Goal: Check status: Check status

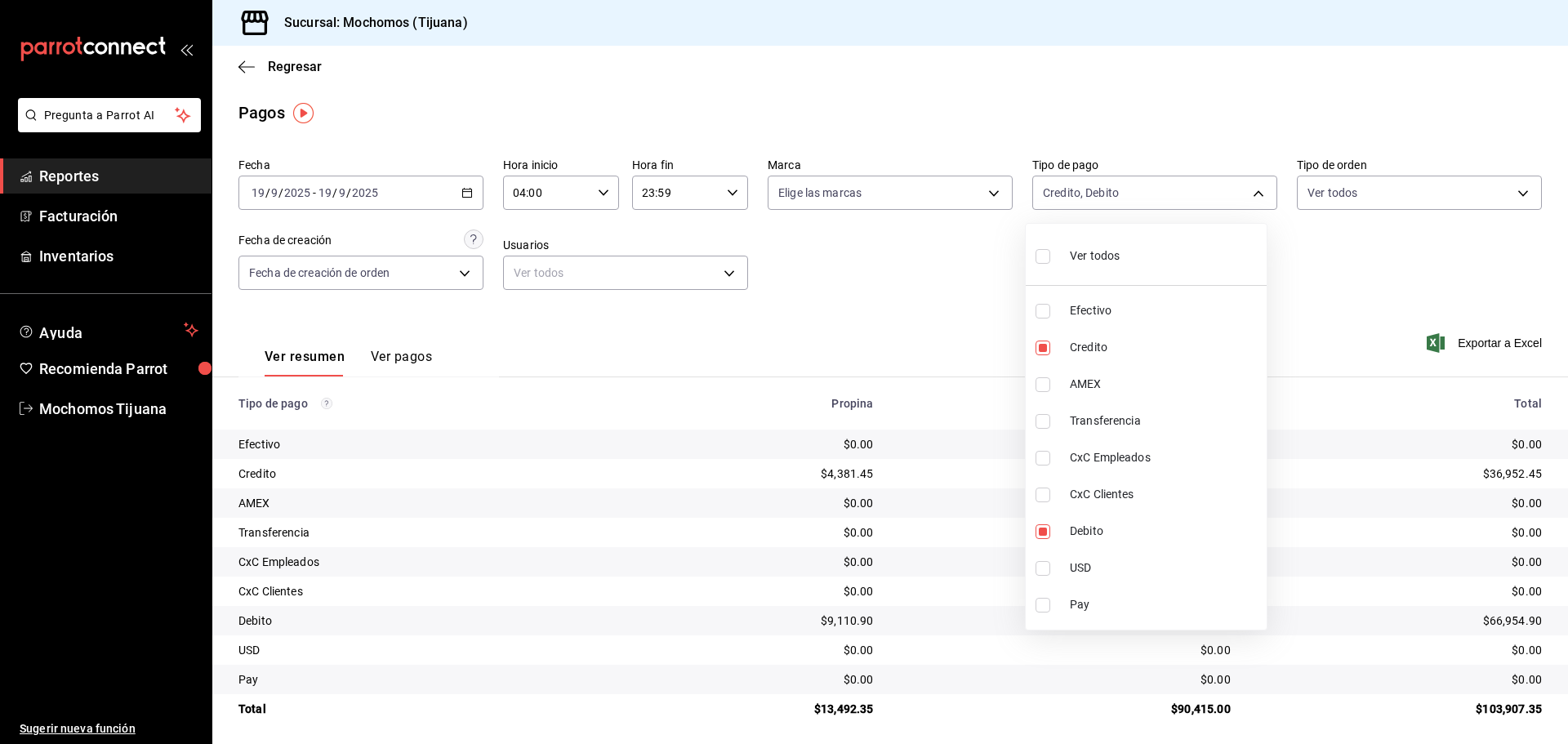
click at [279, 67] on div at bounding box center [784, 372] width 1568 height 744
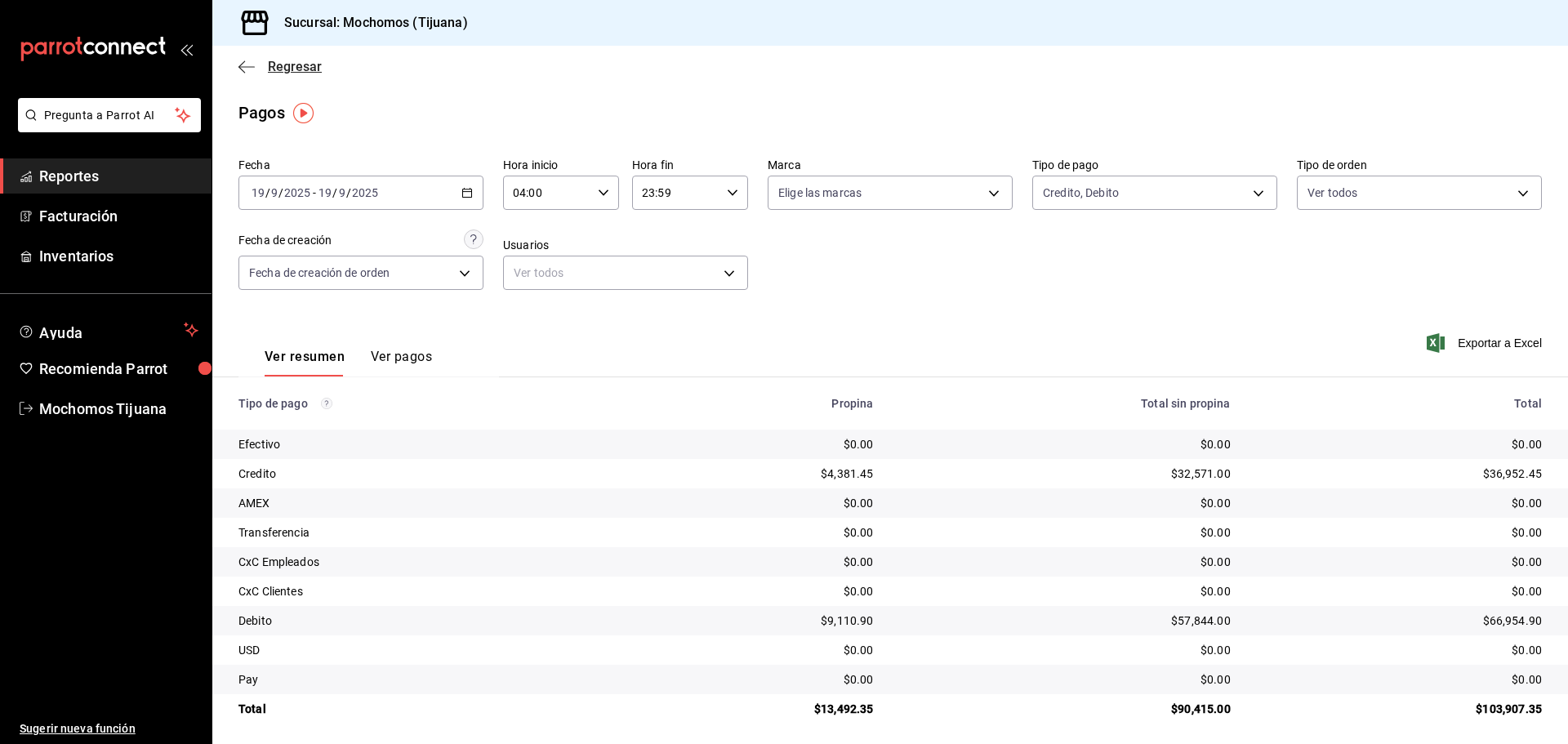
click at [284, 65] on span "Regresar" at bounding box center [294, 66] width 53 height 16
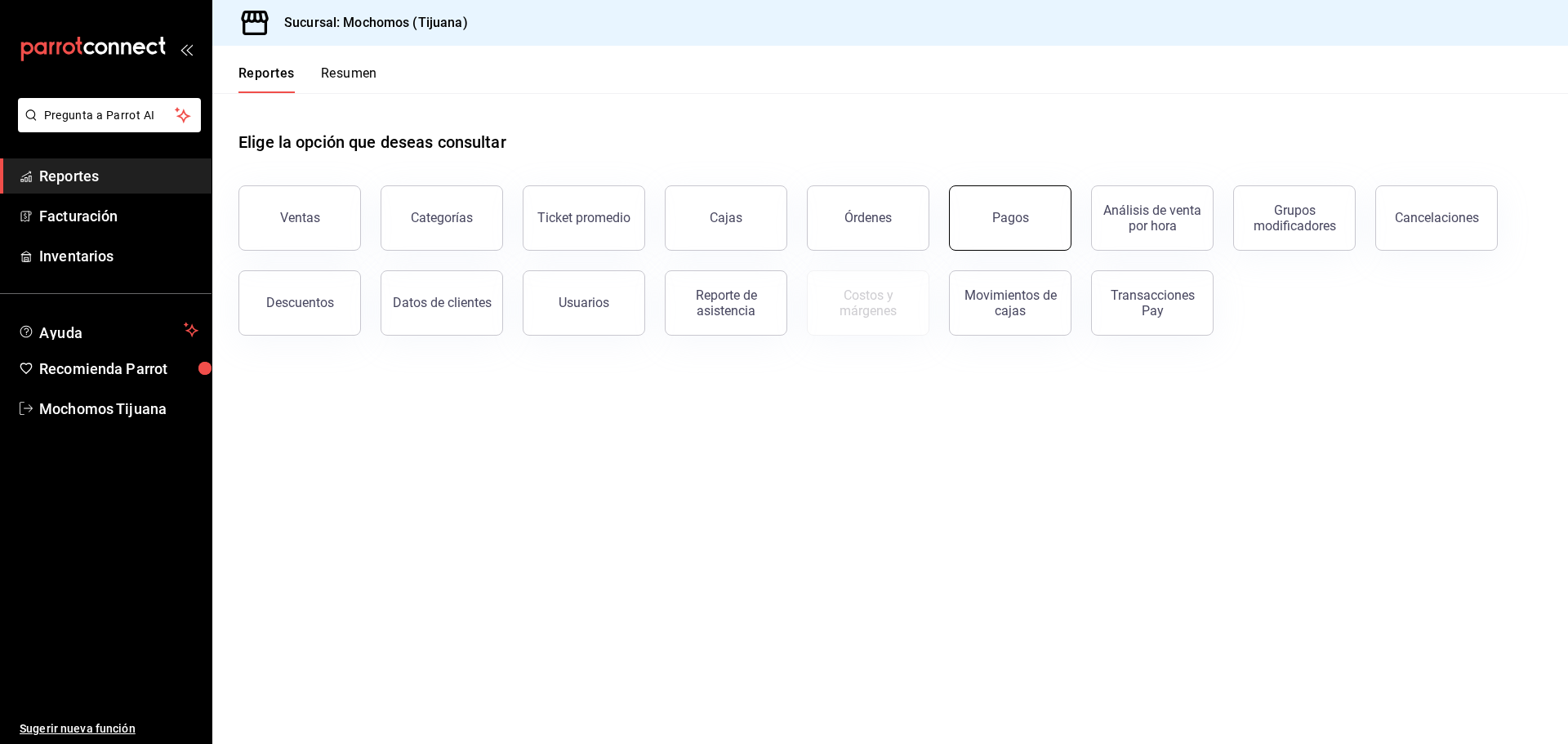
click at [996, 219] on div "Pagos" at bounding box center [1011, 218] width 37 height 16
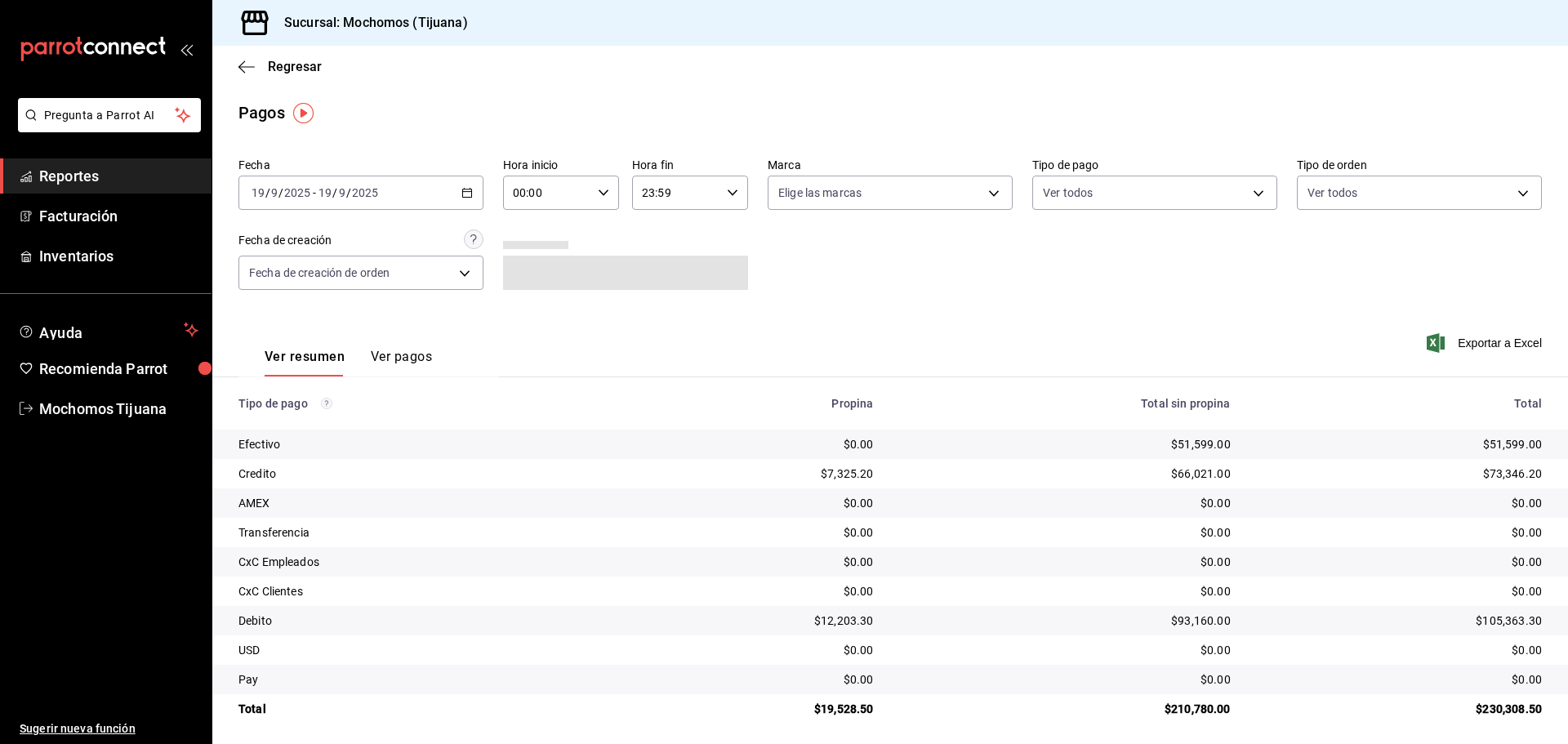
click at [598, 196] on icon "button" at bounding box center [603, 193] width 11 height 11
click at [537, 299] on button "04" at bounding box center [529, 309] width 52 height 32
type input "04:00"
click at [1244, 186] on div at bounding box center [784, 372] width 1568 height 744
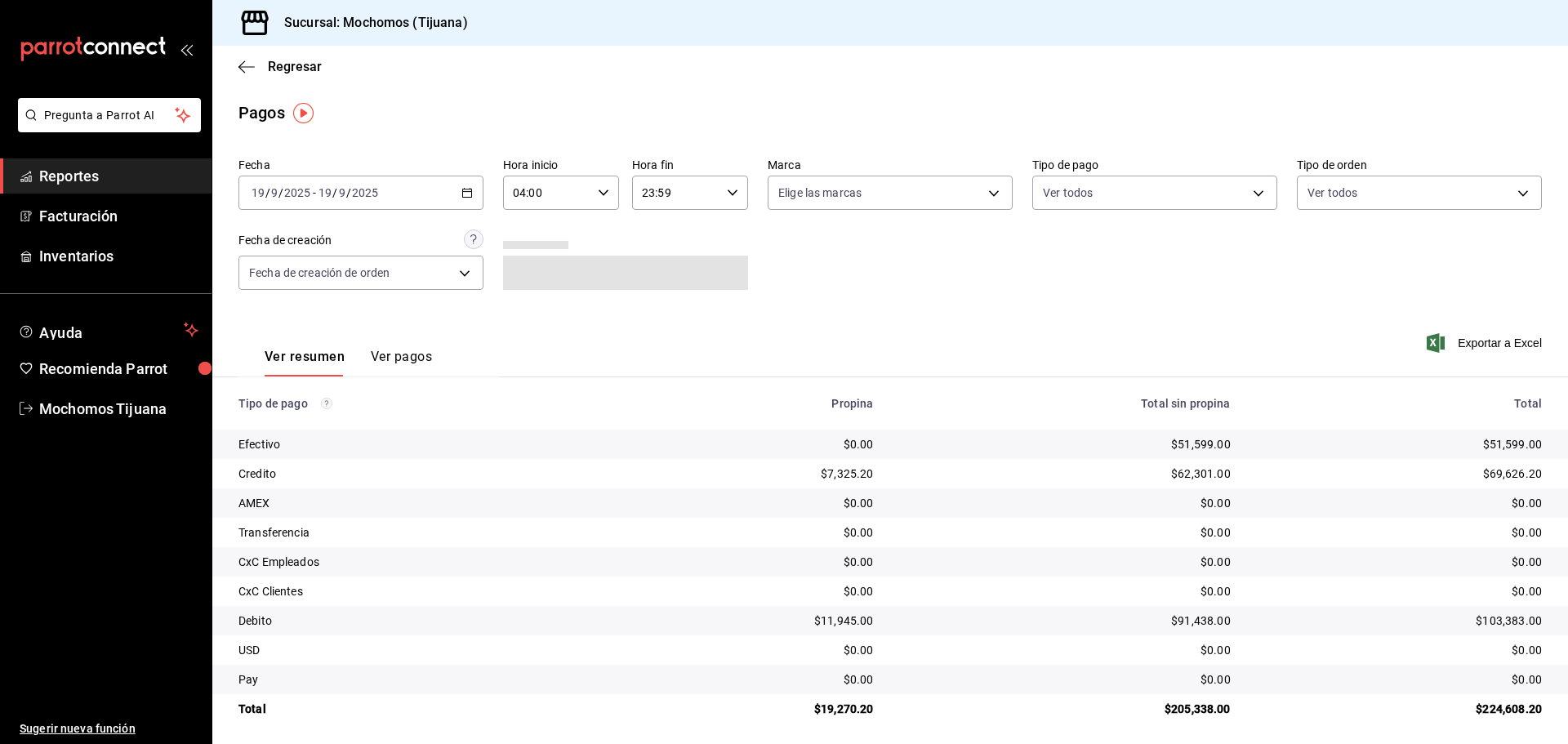
click at [1244, 186] on body "Pregunta a Parrot AI Reportes Facturación Inventarios Ayuda Recomienda Parrot M…" at bounding box center [784, 372] width 1568 height 744
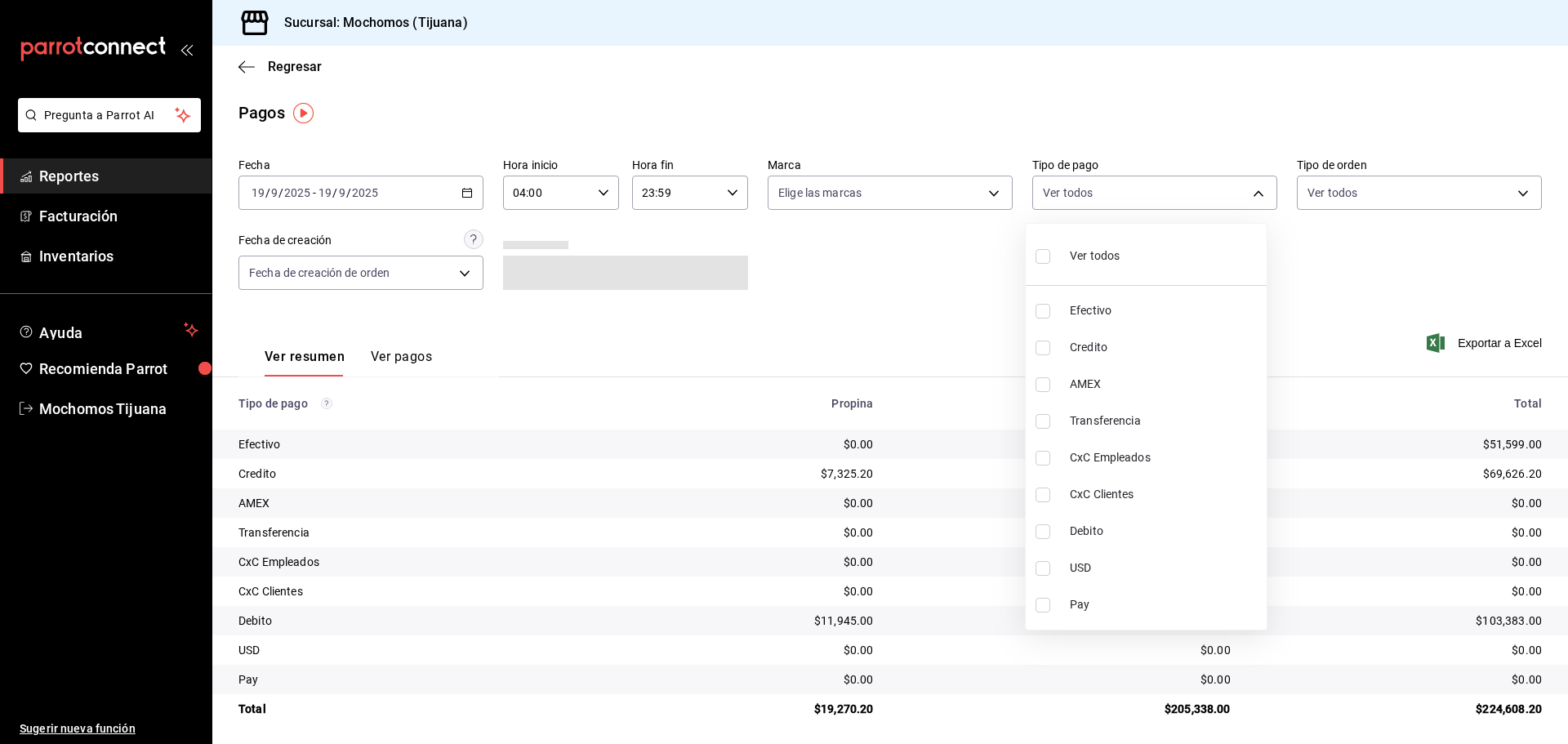
click at [1039, 353] on input "checkbox" at bounding box center [1043, 348] width 15 height 15
checkbox input "true"
type input "a27a072c-b141-4985-9f83-ae60dbe2196b"
click at [1054, 537] on input "checkbox" at bounding box center [1051, 531] width 15 height 15
checkbox input "true"
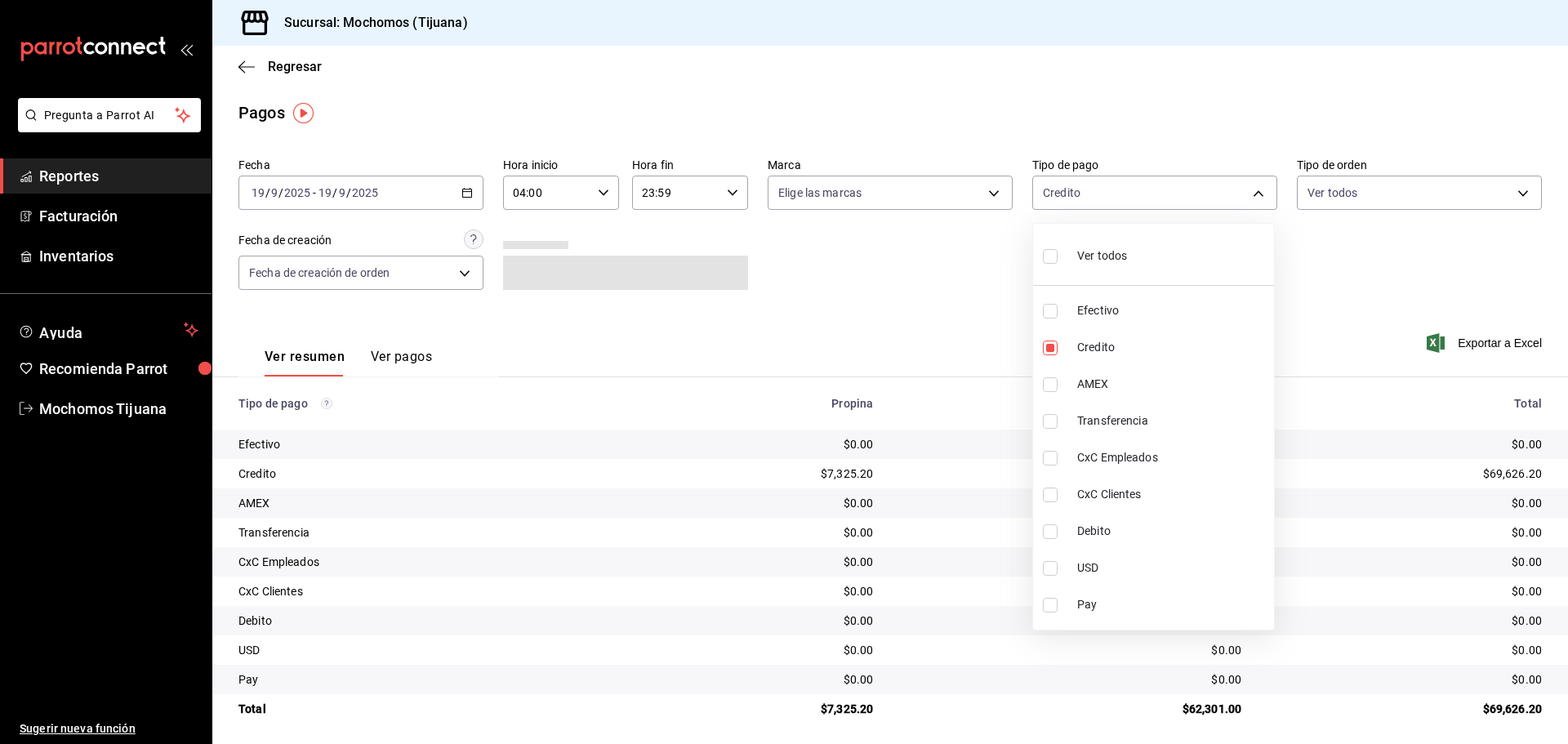
type input "a27a072c-b141-4985-9f83-ae60dbe2196b,b7370aa5-450f-4a05-bab4-2784151f97fb"
